Goal: Find contact information: Find contact information

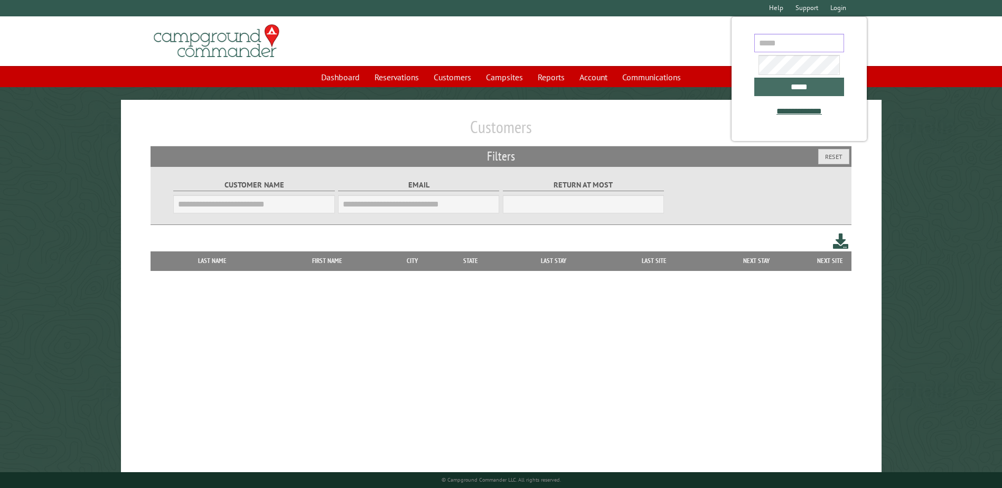
type input "**********"
click at [786, 84] on input "*****" at bounding box center [799, 87] width 90 height 18
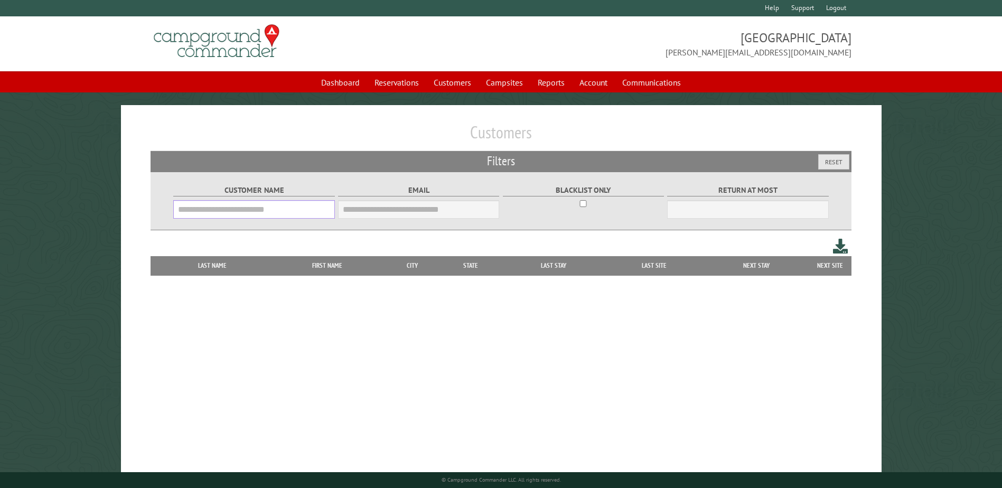
click at [300, 206] on input "Customer Name" at bounding box center [253, 209] width 161 height 18
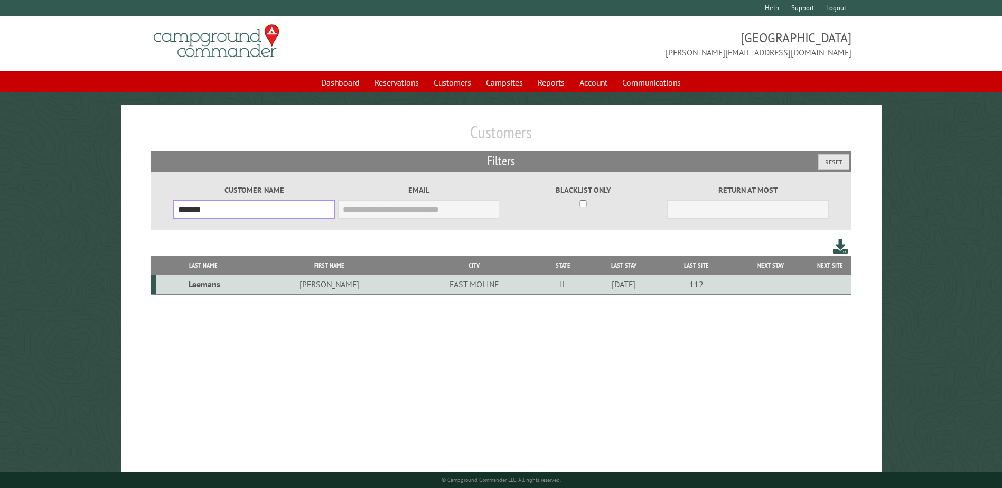
type input "*******"
click at [310, 284] on td "[PERSON_NAME]" at bounding box center [329, 285] width 158 height 20
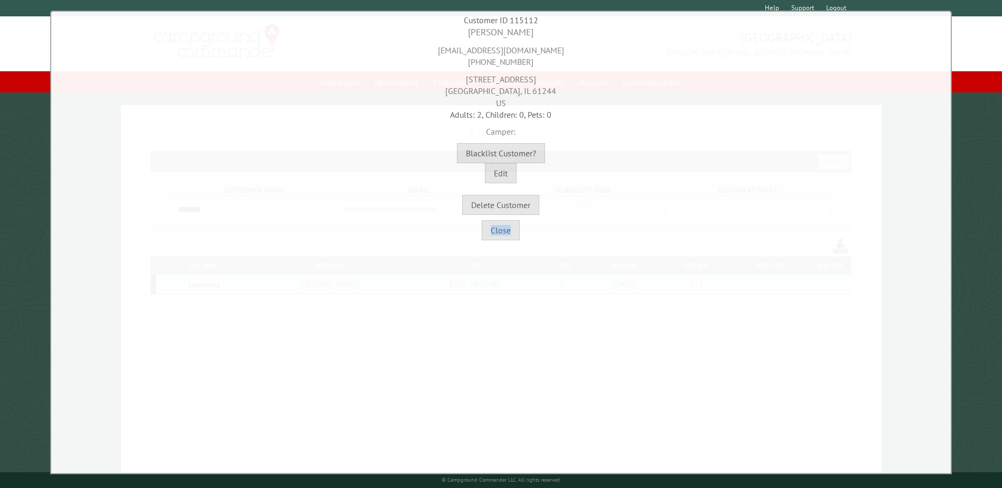
click at [310, 284] on div "**********" at bounding box center [500, 243] width 901 height 464
drag, startPoint x: 310, startPoint y: 284, endPoint x: 748, endPoint y: 271, distance: 437.3
click at [751, 271] on div "**********" at bounding box center [500, 243] width 901 height 464
drag, startPoint x: 470, startPoint y: 33, endPoint x: 552, endPoint y: 39, distance: 82.5
click at [552, 39] on div "[PERSON_NAME]" at bounding box center [501, 32] width 894 height 13
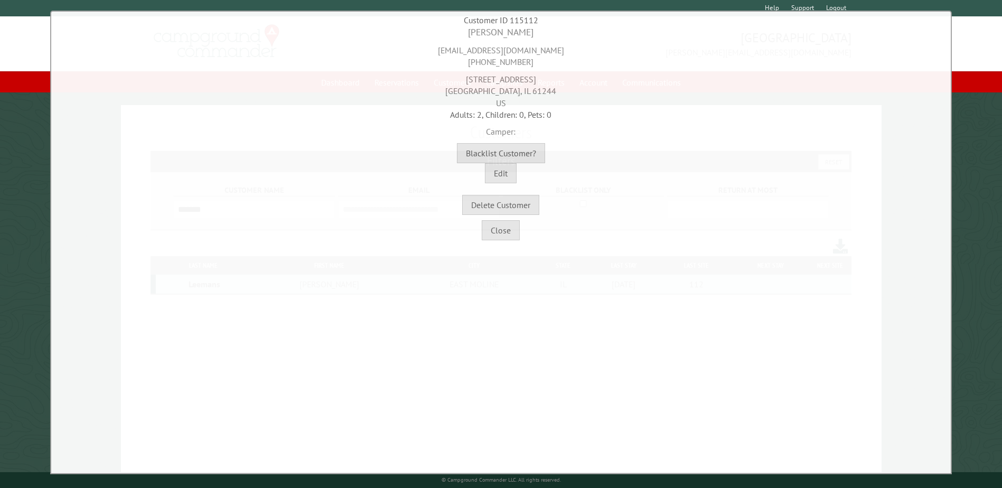
copy div "[PERSON_NAME]"
drag, startPoint x: 476, startPoint y: 60, endPoint x: 563, endPoint y: 65, distance: 87.3
click at [563, 65] on div "[EMAIL_ADDRESS][DOMAIN_NAME] [PHONE_NUMBER]" at bounding box center [501, 53] width 894 height 29
copy div "[PHONE_NUMBER]"
drag, startPoint x: 647, startPoint y: 121, endPoint x: 652, endPoint y: 118, distance: 6.0
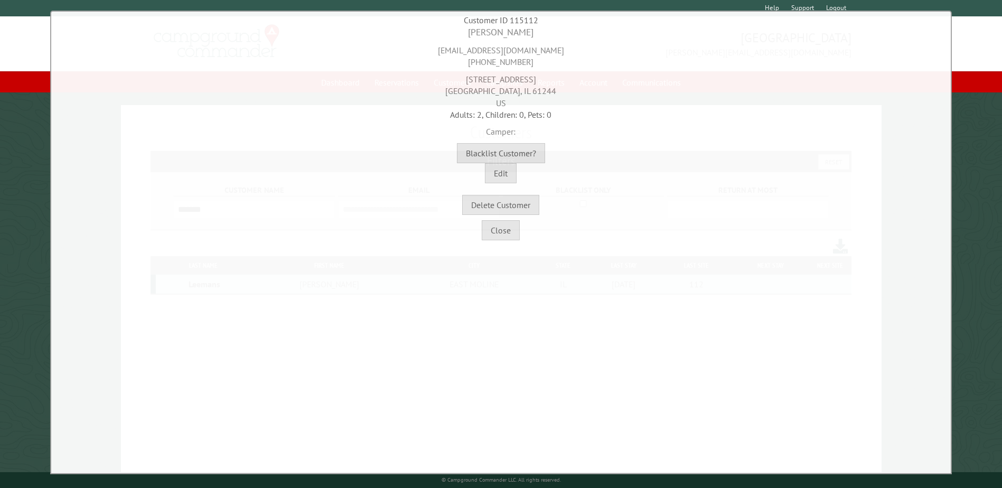
click at [652, 118] on div "[PERSON_NAME] [EMAIL_ADDRESS][DOMAIN_NAME] [PHONE_NUMBER] [STREET_ADDRESS] Adul…" at bounding box center [501, 120] width 894 height 189
drag, startPoint x: 474, startPoint y: 75, endPoint x: 480, endPoint y: 75, distance: 6.4
click at [480, 75] on div "[STREET_ADDRESS]" at bounding box center [501, 88] width 894 height 41
click at [605, 64] on div "[EMAIL_ADDRESS][DOMAIN_NAME] [PHONE_NUMBER]" at bounding box center [501, 53] width 894 height 29
drag, startPoint x: 477, startPoint y: 78, endPoint x: 529, endPoint y: 81, distance: 52.4
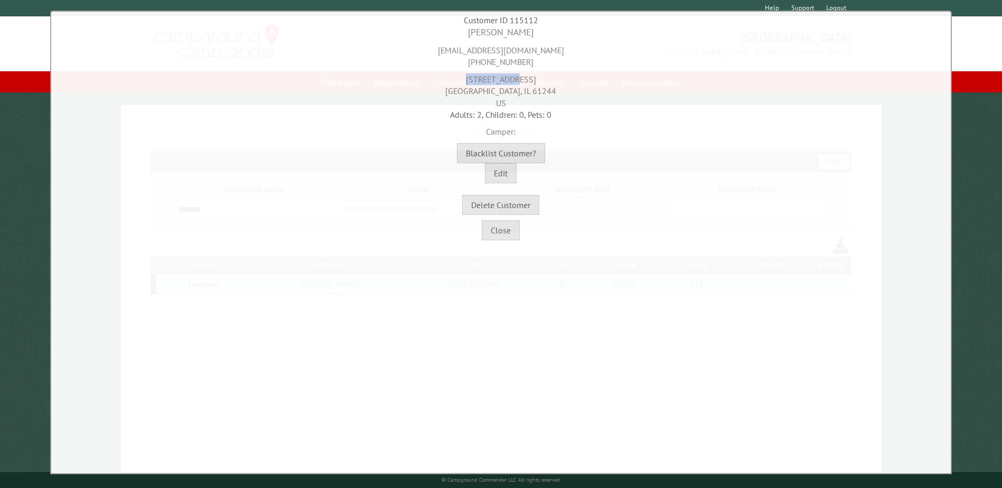
click at [529, 81] on div "[STREET_ADDRESS]" at bounding box center [501, 88] width 894 height 41
copy div "[STREET_ADDRESS]"
click at [400, 112] on div "Adults: 2, Children: 0, Pets: 0" at bounding box center [501, 115] width 894 height 12
drag, startPoint x: 458, startPoint y: 90, endPoint x: 508, endPoint y: 93, distance: 50.3
click at [508, 93] on div "[STREET_ADDRESS]" at bounding box center [501, 88] width 894 height 41
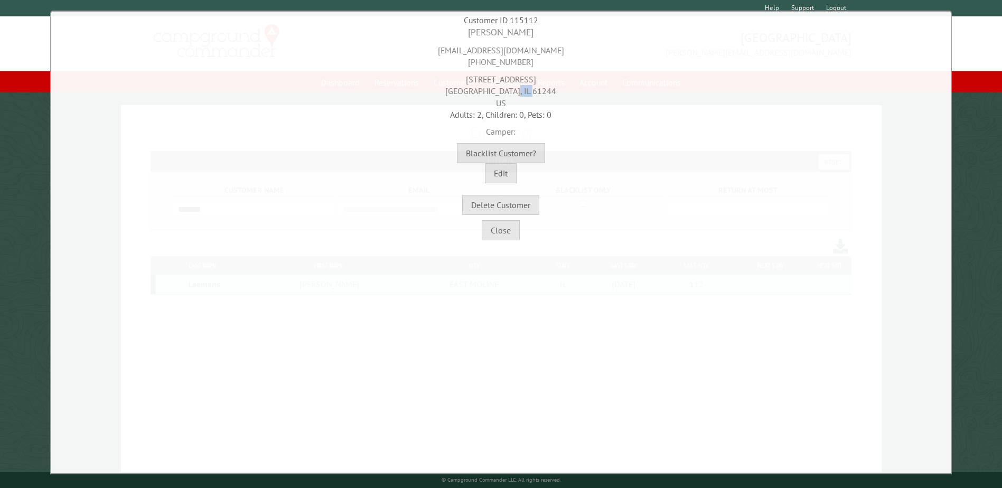
copy div "EAST MOLINE"
click at [384, 81] on div "[STREET_ADDRESS]" at bounding box center [501, 88] width 894 height 41
drag, startPoint x: 520, startPoint y: 95, endPoint x: 556, endPoint y: 88, distance: 37.6
click at [556, 88] on div "[STREET_ADDRESS]" at bounding box center [501, 88] width 894 height 41
copy div "61244"
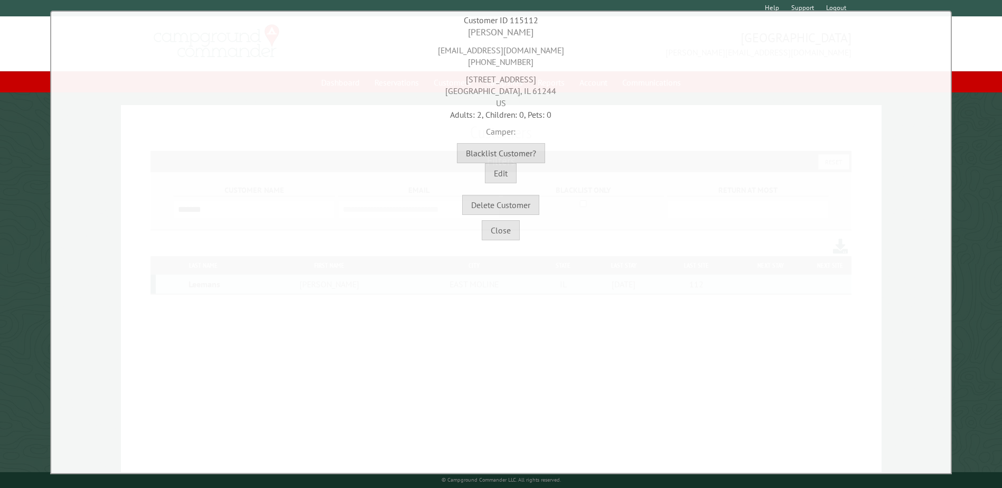
click at [567, 96] on div "[STREET_ADDRESS]" at bounding box center [501, 88] width 894 height 41
click at [511, 106] on div "[STREET_ADDRESS]" at bounding box center [501, 88] width 894 height 41
